Goal: Register for event/course: Sign up to attend an event or enroll in a course

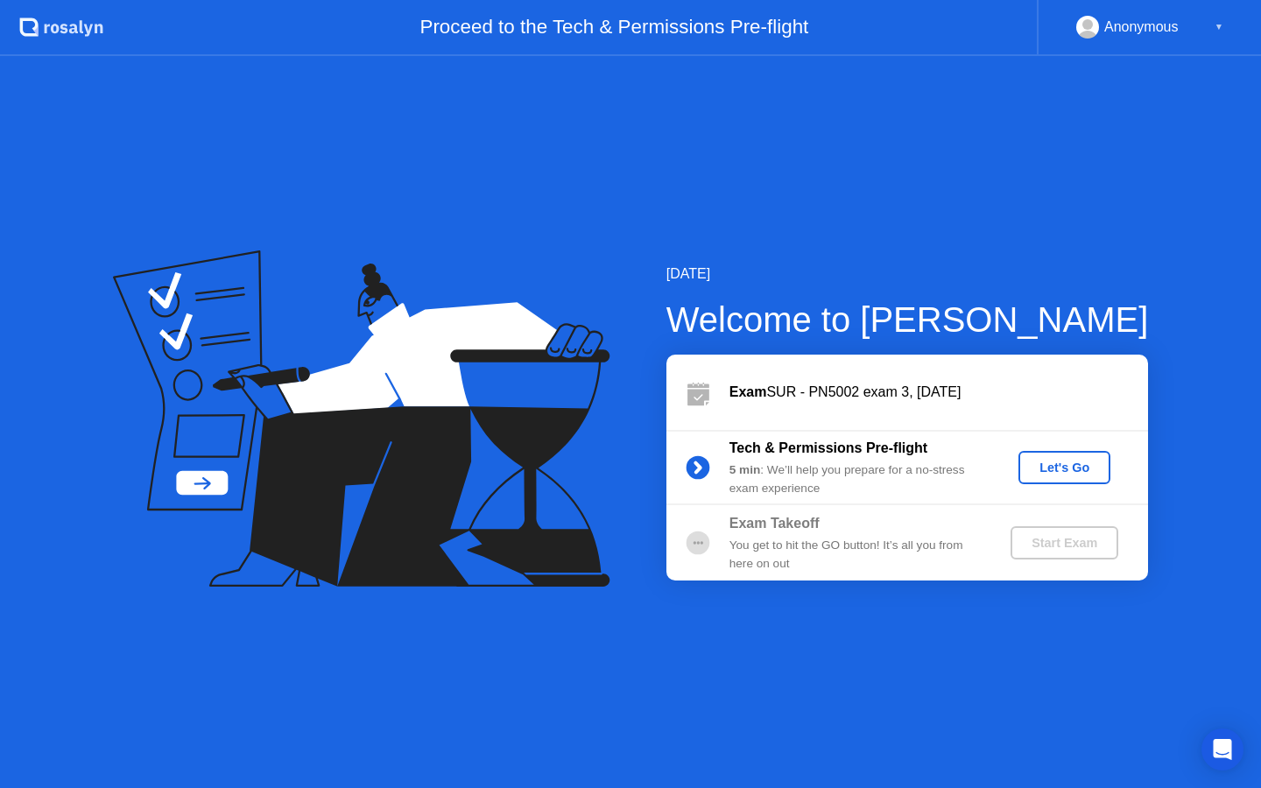
click at [1045, 469] on div "Let's Go" at bounding box center [1065, 468] width 78 height 14
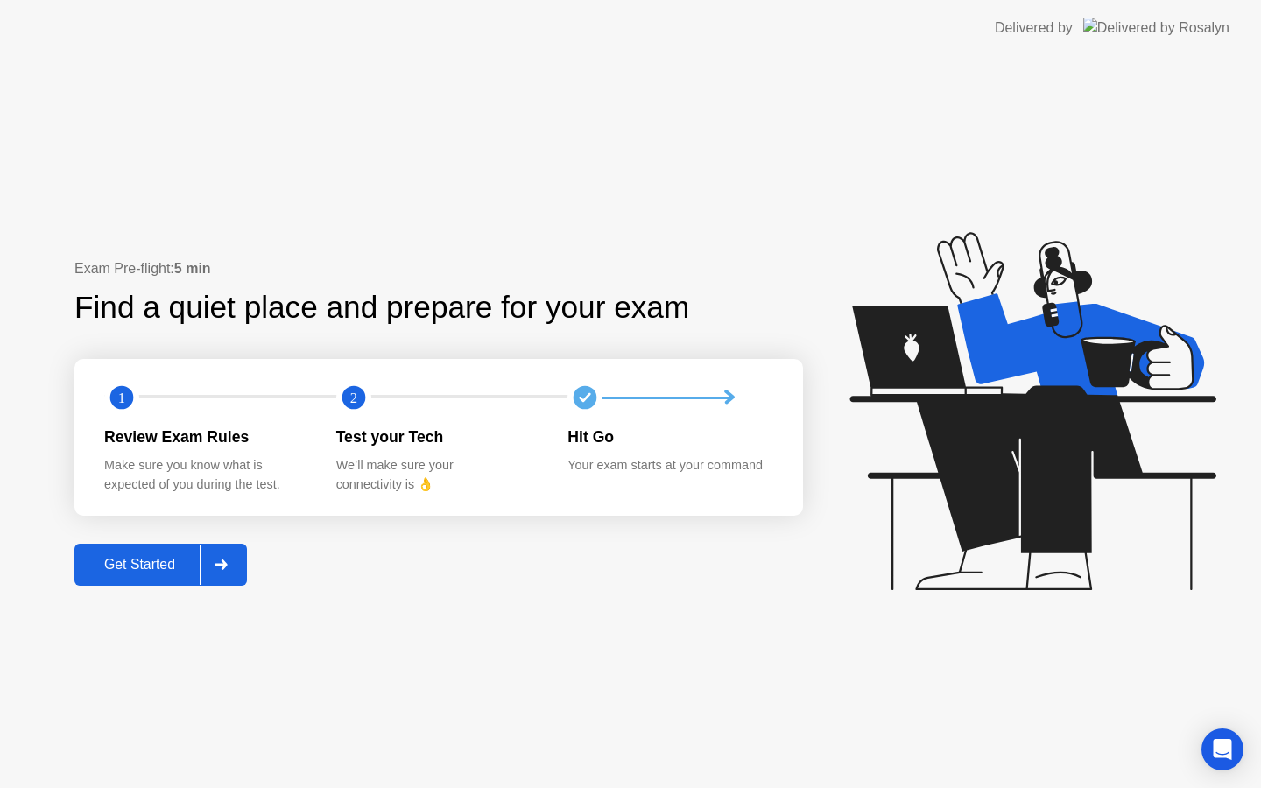
click at [138, 563] on div "Get Started" at bounding box center [140, 565] width 120 height 16
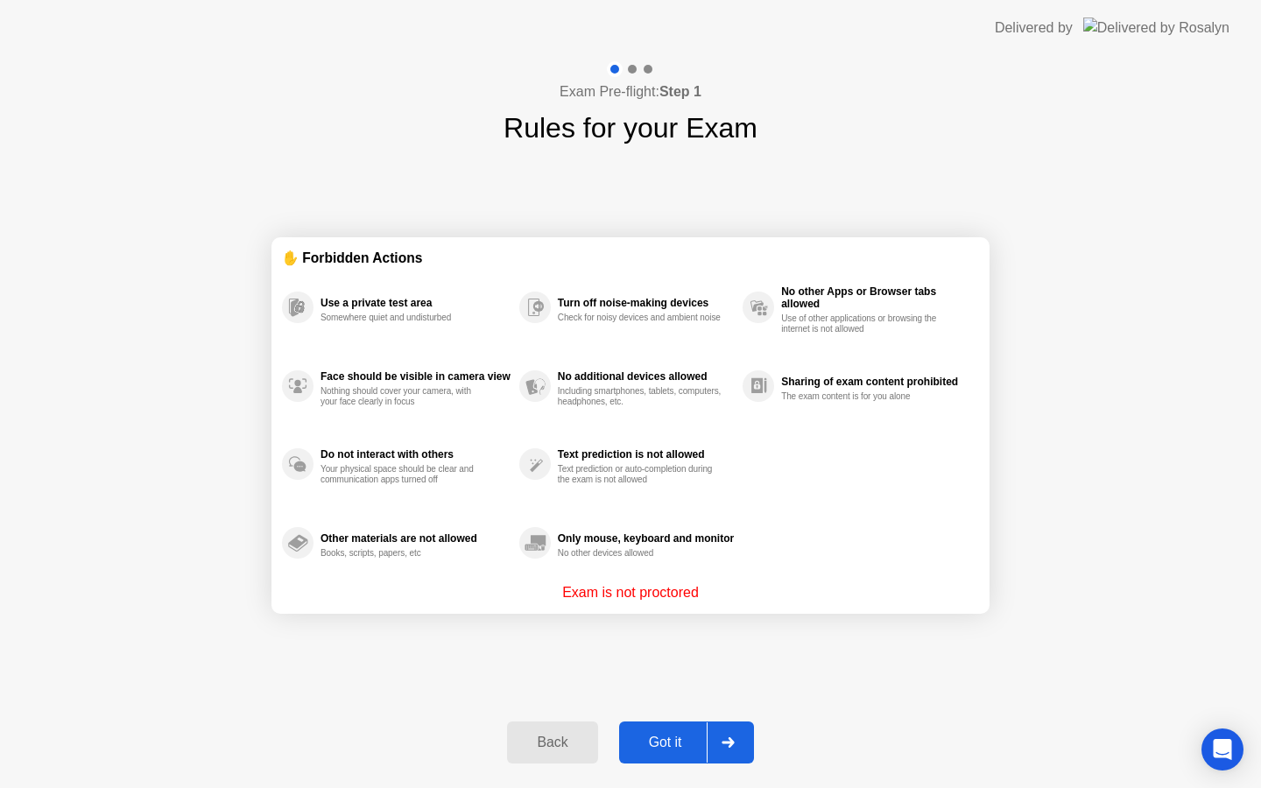
click at [665, 737] on div "Got it" at bounding box center [666, 743] width 82 height 16
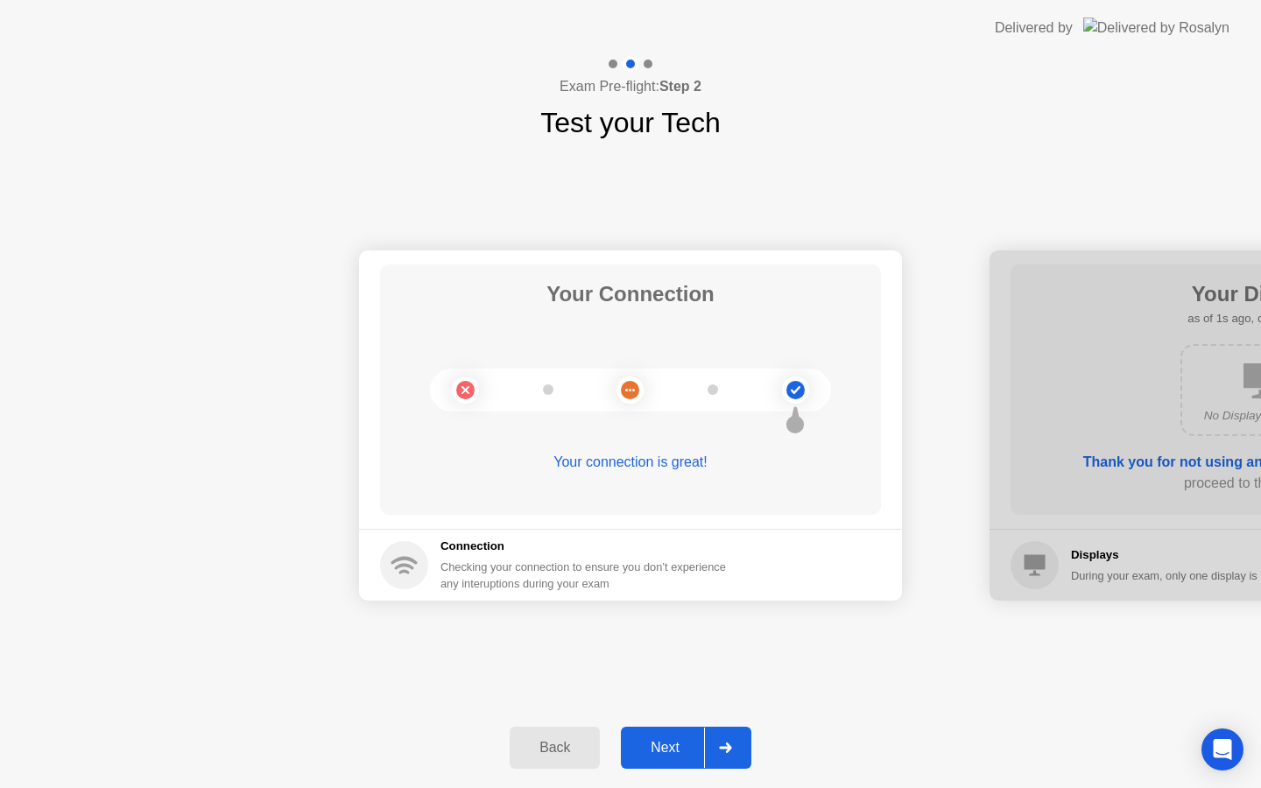
click at [666, 750] on div "Next" at bounding box center [665, 748] width 78 height 16
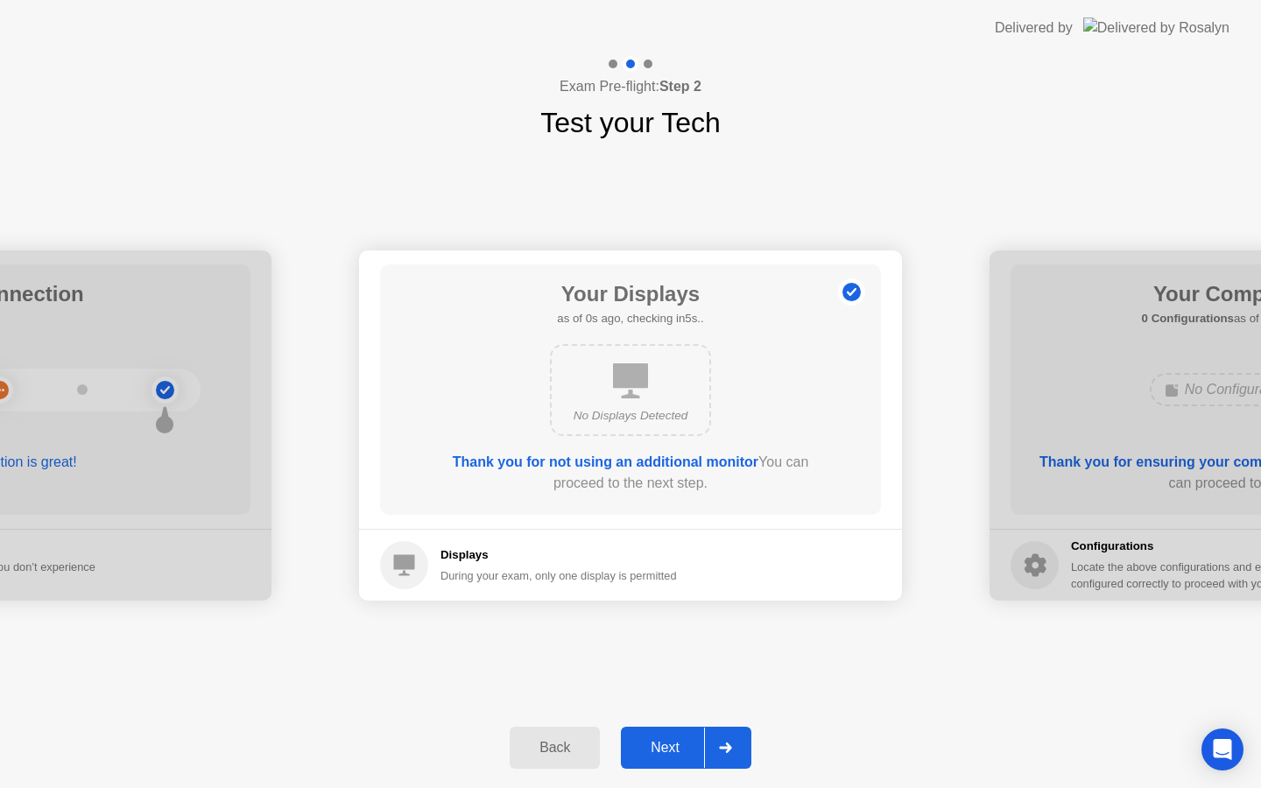
click at [666, 745] on div "Next" at bounding box center [665, 748] width 78 height 16
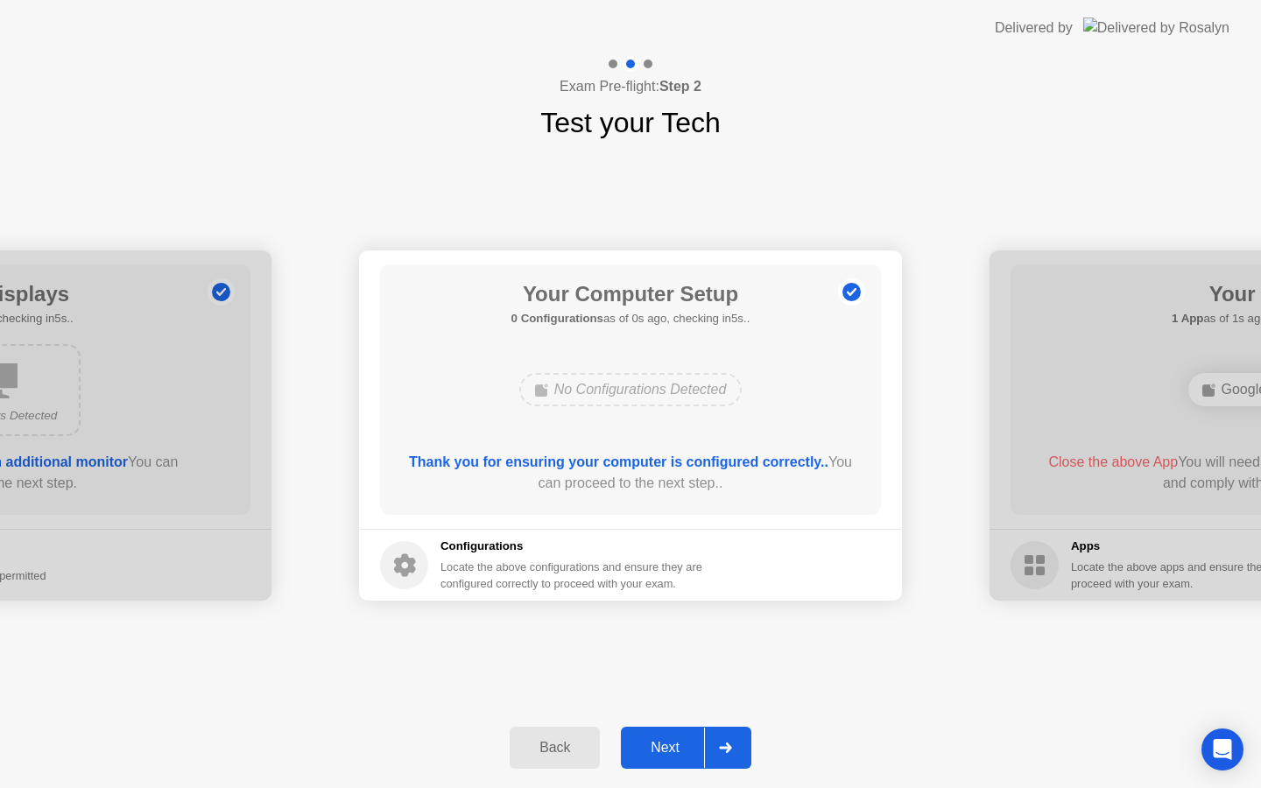
click at [666, 745] on div "Next" at bounding box center [665, 748] width 78 height 16
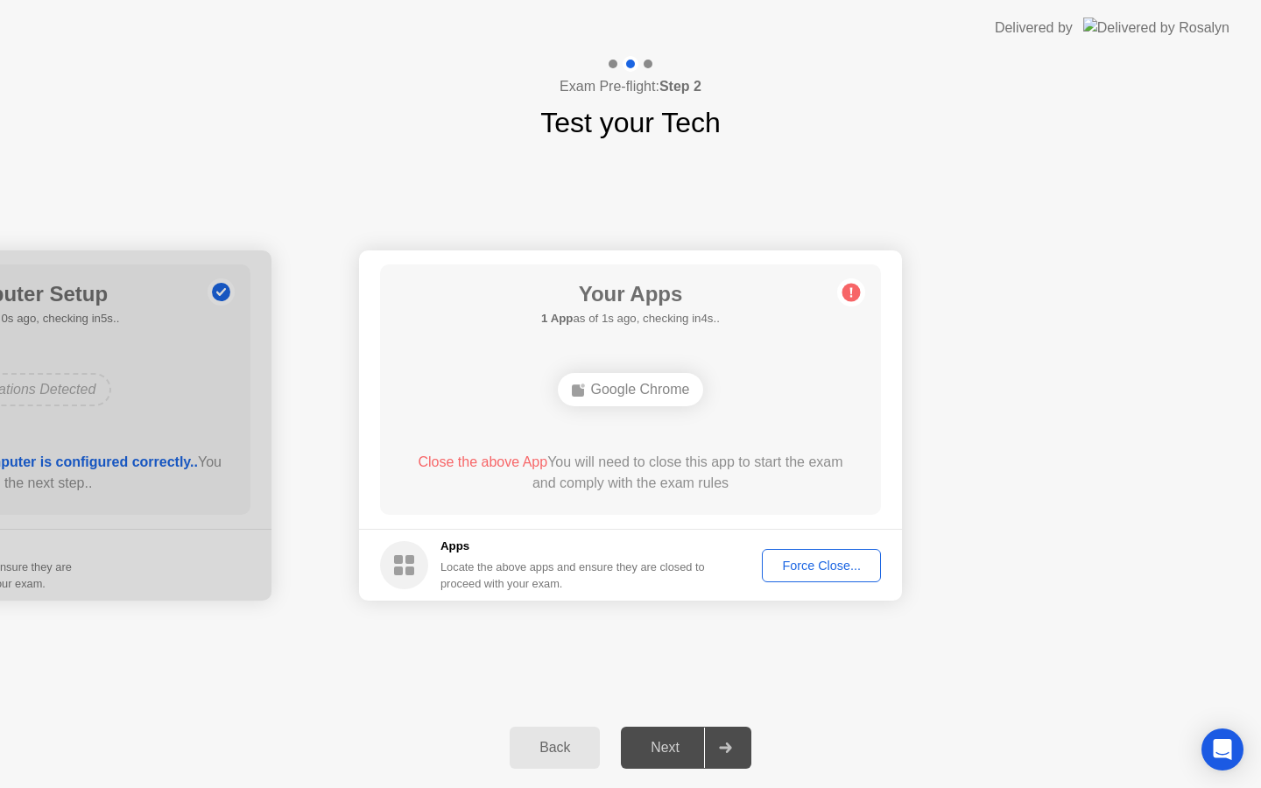
click at [808, 562] on div "Force Close..." at bounding box center [821, 566] width 107 height 14
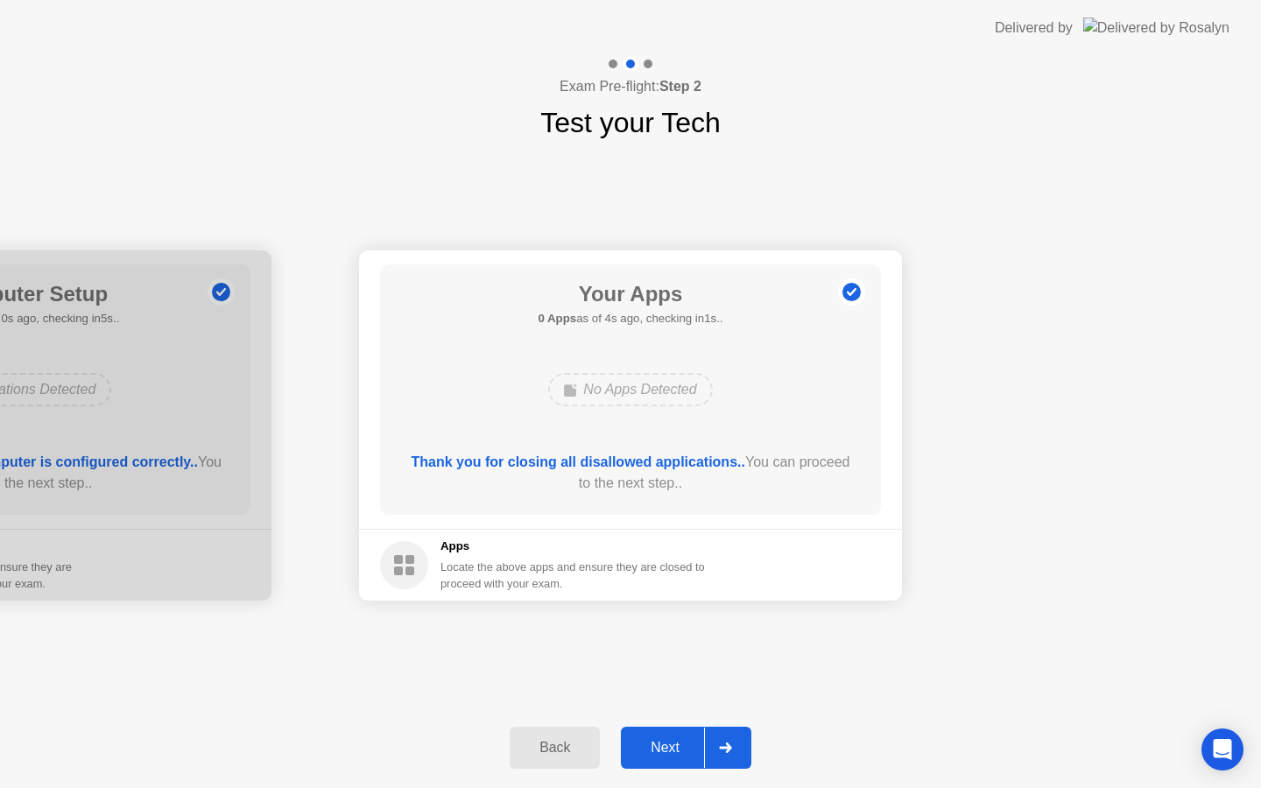
click at [667, 744] on div "Next" at bounding box center [665, 748] width 78 height 16
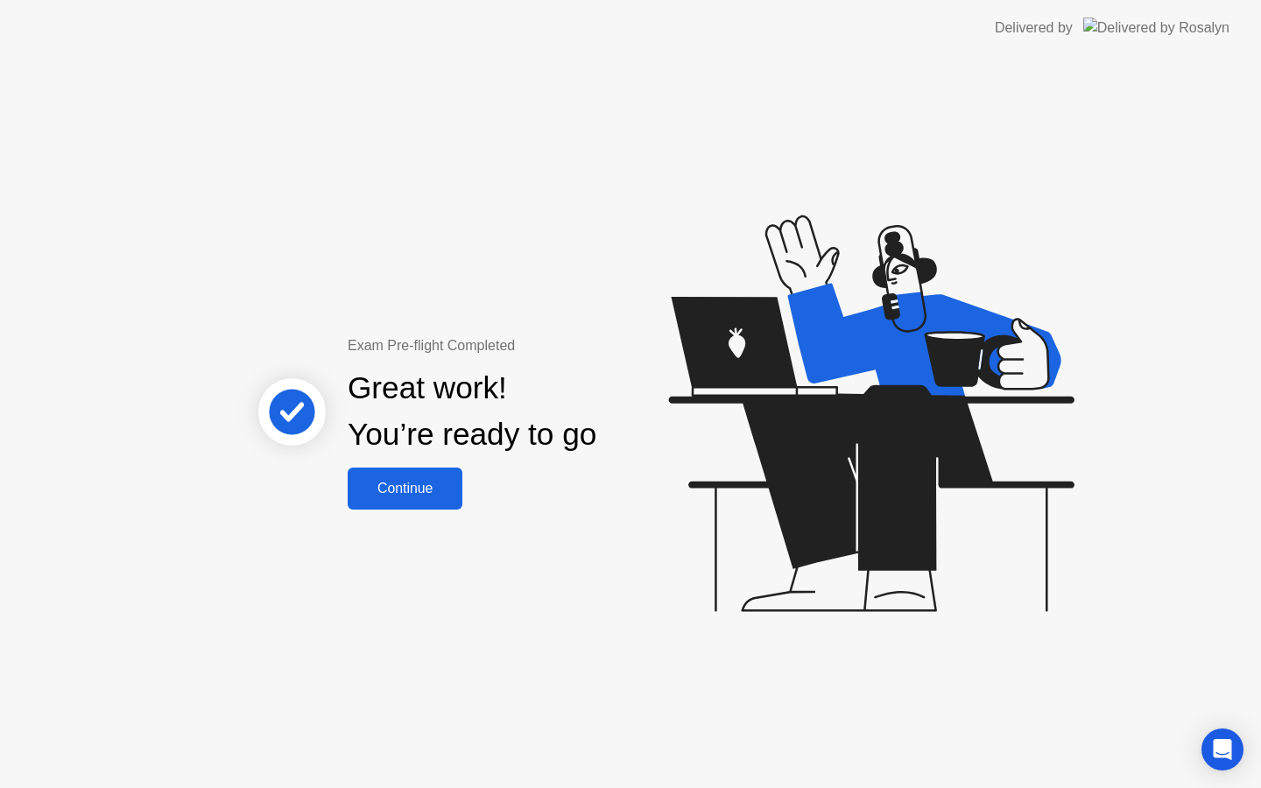
click at [386, 485] on div "Continue" at bounding box center [405, 489] width 104 height 16
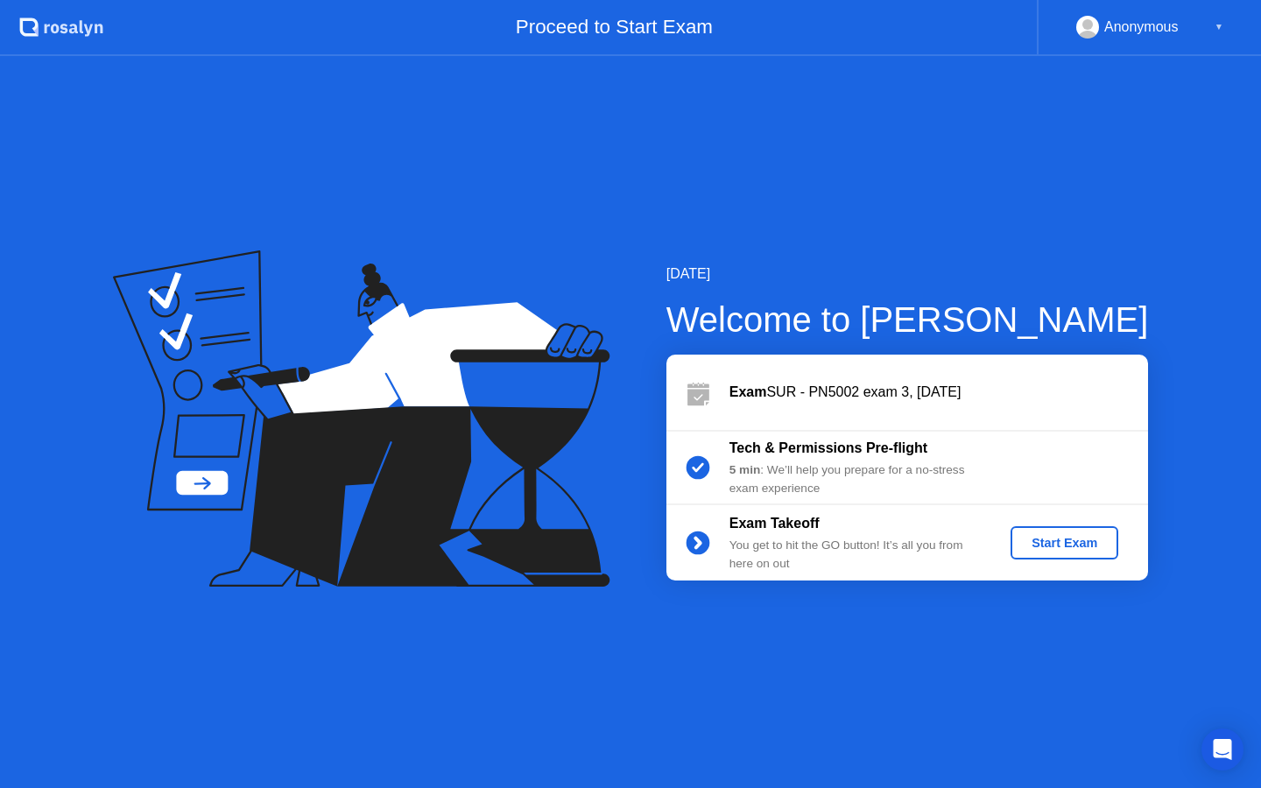
click at [1050, 541] on div "Start Exam" at bounding box center [1065, 543] width 94 height 14
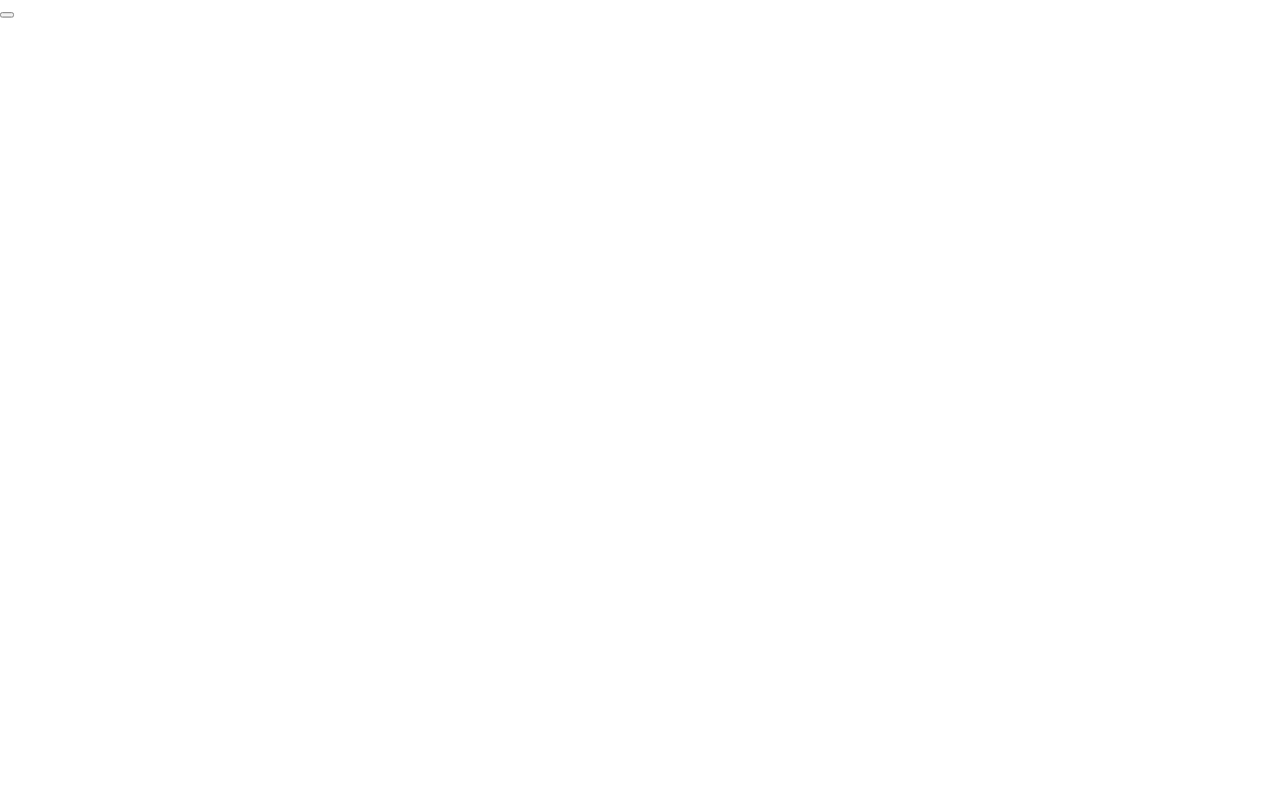
click div "End Proctoring Session"
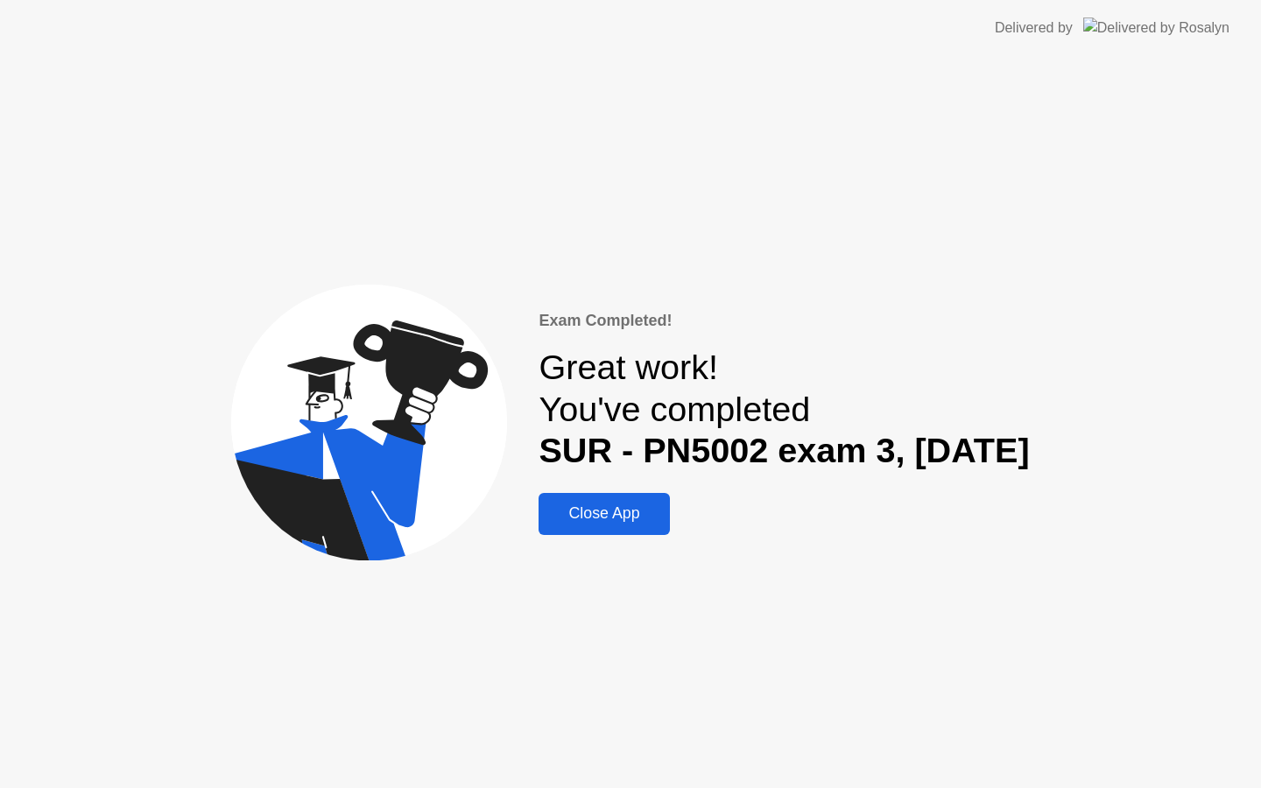
click at [575, 526] on button "Close App" at bounding box center [604, 514] width 131 height 42
